Goal: Transaction & Acquisition: Purchase product/service

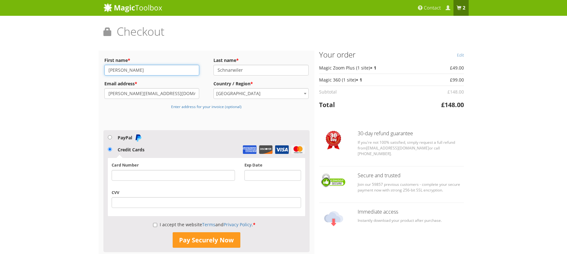
click at [130, 70] on input "Sandro" at bounding box center [151, 70] width 95 height 11
type input "Sandra"
drag, startPoint x: 121, startPoint y: 92, endPoint x: 128, endPoint y: 92, distance: 7.0
click at [121, 92] on input "sandro@schnarwiler.com" at bounding box center [151, 93] width 95 height 11
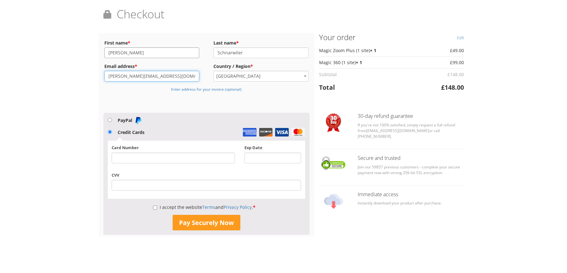
scroll to position [25, 0]
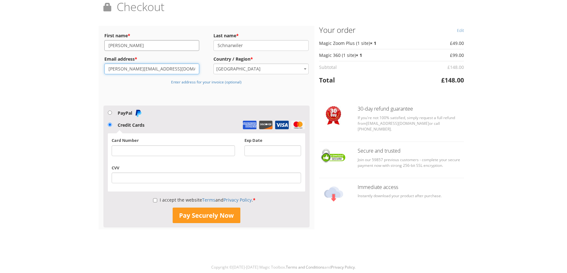
type input "[PERSON_NAME][EMAIL_ADDRESS][DOMAIN_NAME]"
click at [153, 202] on input "I accept the website Terms and Privacy Policy . *" at bounding box center [155, 200] width 4 height 11
checkbox input "true"
click at [202, 216] on button "Pay Securely Now" at bounding box center [207, 216] width 68 height 16
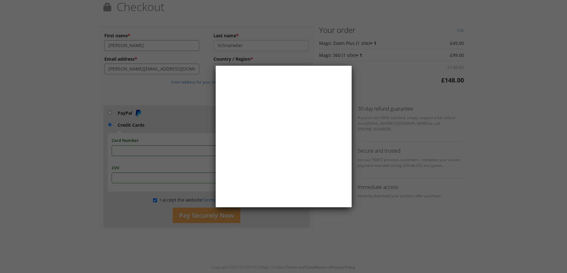
scroll to position [0, 0]
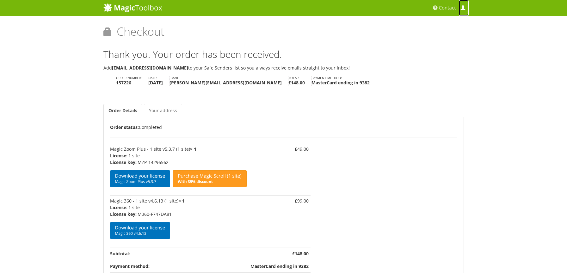
click at [461, 8] on span at bounding box center [463, 8] width 5 height 5
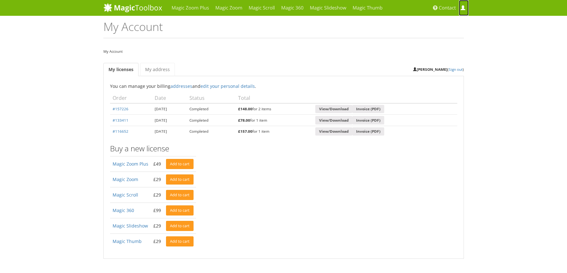
click at [463, 8] on span at bounding box center [463, 8] width 5 height 5
click at [458, 71] on link "Sign out" at bounding box center [456, 69] width 14 height 5
